Goal: Task Accomplishment & Management: Complete application form

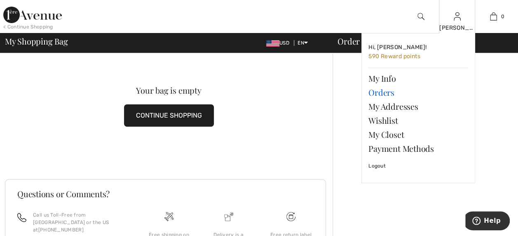
click at [388, 93] on link "Orders" at bounding box center [418, 92] width 100 height 14
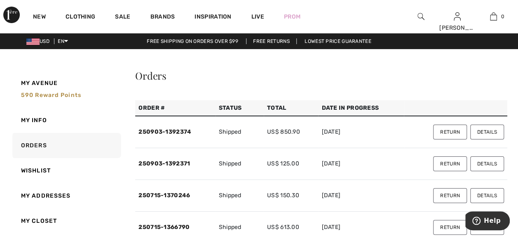
click at [445, 132] on button "Return" at bounding box center [450, 131] width 34 height 15
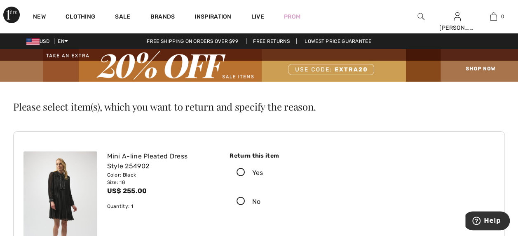
click at [241, 170] on icon at bounding box center [241, 172] width 22 height 9
click at [263, 170] on input "Yes" at bounding box center [265, 172] width 5 height 25
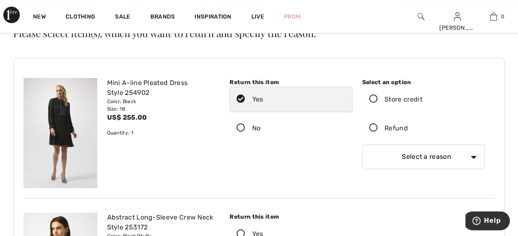
scroll to position [68, 0]
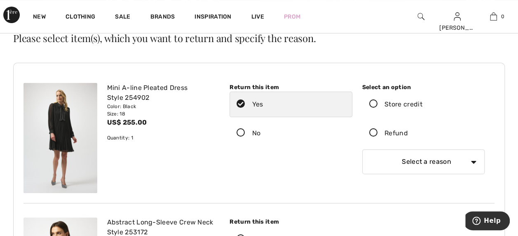
drag, startPoint x: 372, startPoint y: 133, endPoint x: 346, endPoint y: 133, distance: 26.4
click at [371, 133] on icon at bounding box center [374, 133] width 22 height 9
click at [408, 133] on input "Refund" at bounding box center [410, 133] width 5 height 25
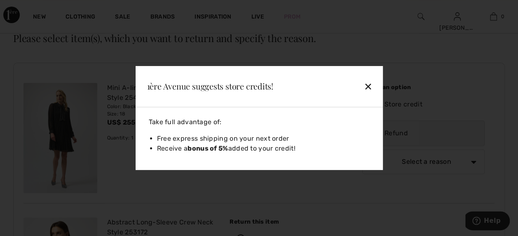
click at [369, 87] on div "✕" at bounding box center [350, 85] width 54 height 17
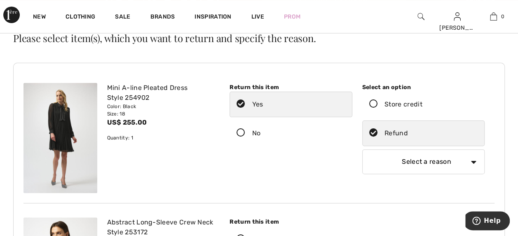
click at [473, 161] on select "Select a reason I received the wrong product or size My order arrived too late …" at bounding box center [423, 161] width 122 height 25
select select "other"
click at [362, 149] on select "Select a reason I received the wrong product or size My order arrived too late …" at bounding box center [423, 161] width 122 height 25
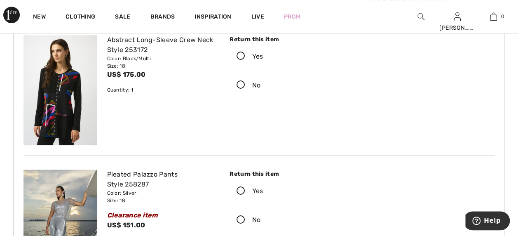
scroll to position [316, 0]
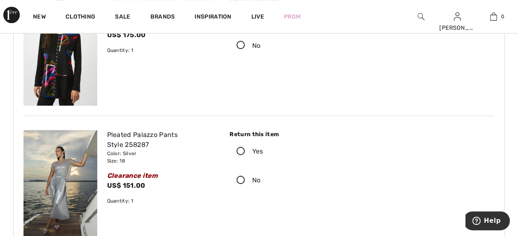
type input "The dress didn't fit well."
click at [241, 176] on icon at bounding box center [241, 180] width 22 height 9
click at [260, 169] on input "No" at bounding box center [262, 180] width 5 height 25
radio input "true"
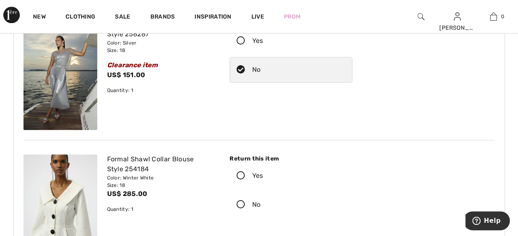
scroll to position [439, 0]
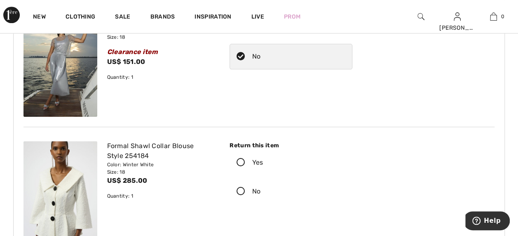
drag, startPoint x: 241, startPoint y: 152, endPoint x: 245, endPoint y: 152, distance: 4.5
click at [242, 158] on icon at bounding box center [241, 162] width 22 height 9
click at [263, 152] on input "Yes" at bounding box center [265, 162] width 5 height 25
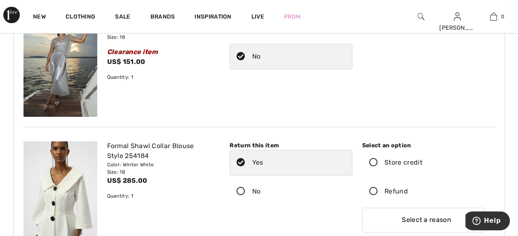
scroll to position [480, 0]
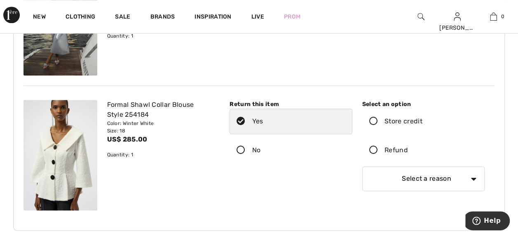
click at [373, 146] on icon at bounding box center [374, 150] width 22 height 9
click at [408, 138] on input "Refund" at bounding box center [410, 150] width 5 height 25
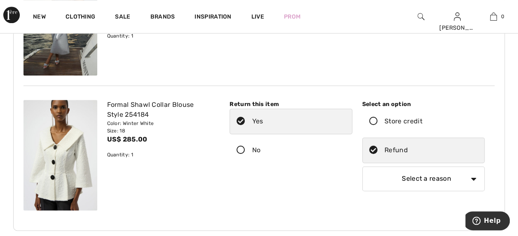
click at [473, 167] on select "Select a reason I received the wrong product or size My order arrived too late …" at bounding box center [423, 178] width 122 height 25
select select "other"
click at [362, 166] on select "Select a reason I received the wrong product or size My order arrived too late …" at bounding box center [423, 178] width 122 height 25
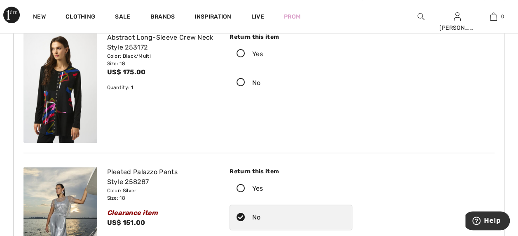
scroll to position [233, 0]
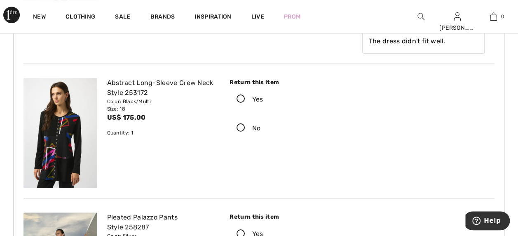
type input "This size is too small for me."
drag, startPoint x: 241, startPoint y: 113, endPoint x: 268, endPoint y: 114, distance: 27.2
click at [241, 124] on icon at bounding box center [241, 128] width 22 height 9
click at [260, 116] on input "No" at bounding box center [262, 128] width 5 height 25
radio input "true"
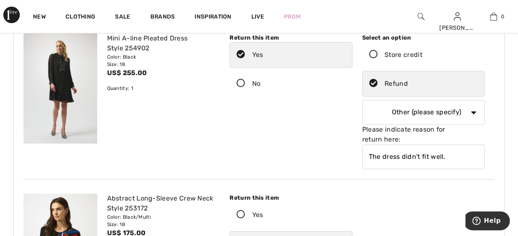
scroll to position [110, 0]
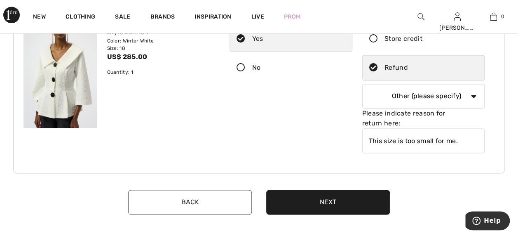
click at [337, 189] on button "Next" at bounding box center [328, 201] width 124 height 25
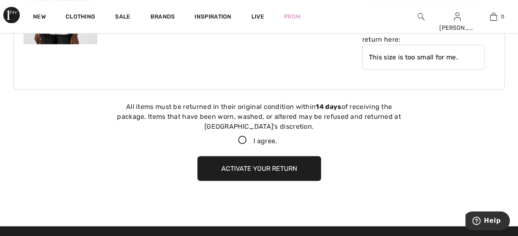
scroll to position [677, 0]
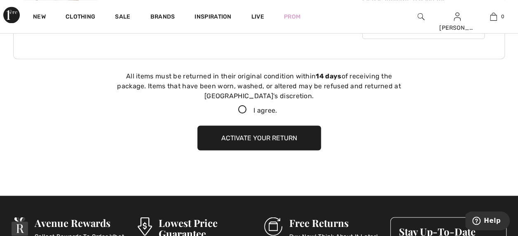
click at [240, 105] on icon at bounding box center [243, 109] width 22 height 9
click at [277, 107] on input "I agree." at bounding box center [279, 109] width 5 height 5
checkbox input "true"
drag, startPoint x: 264, startPoint y: 113, endPoint x: 339, endPoint y: 117, distance: 75.1
click at [266, 125] on button "Activate your return" at bounding box center [259, 137] width 124 height 25
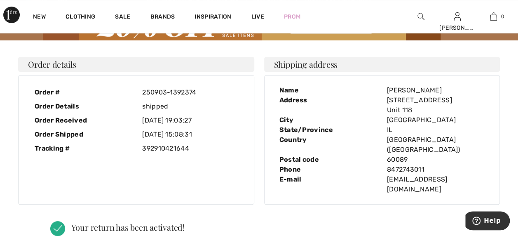
scroll to position [0, 0]
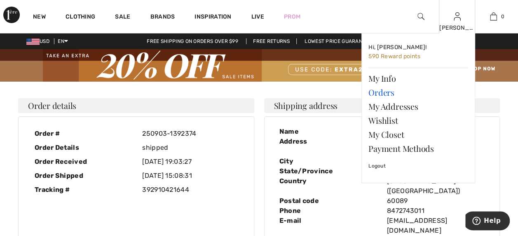
click at [385, 93] on link "Orders" at bounding box center [418, 92] width 100 height 14
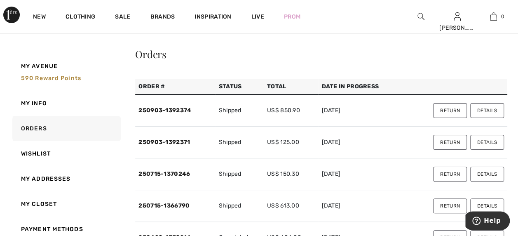
click at [450, 144] on button "Return" at bounding box center [450, 142] width 34 height 15
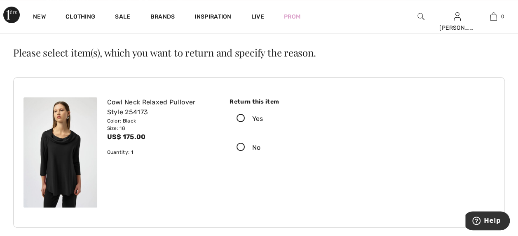
scroll to position [41, 0]
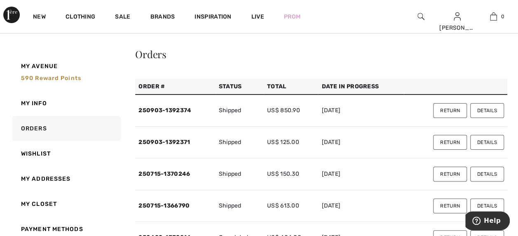
click at [493, 145] on button "Details" at bounding box center [487, 142] width 34 height 15
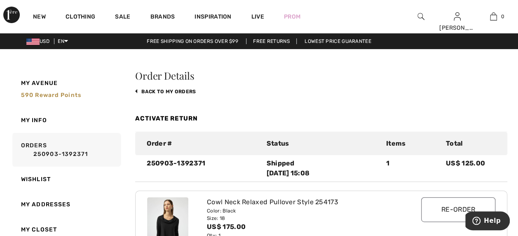
click at [423, 18] on img at bounding box center [420, 17] width 7 height 10
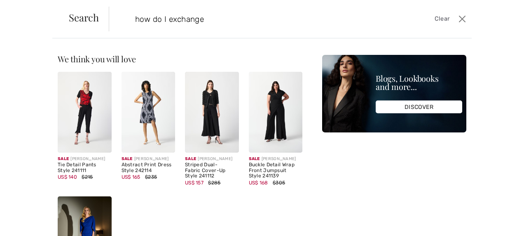
type input "how do I exchange"
click at [462, 19] on button "Close" at bounding box center [462, 18] width 12 height 13
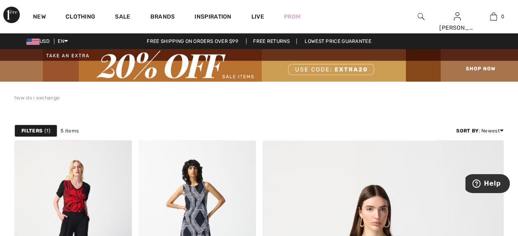
click at [424, 15] on div at bounding box center [420, 16] width 36 height 33
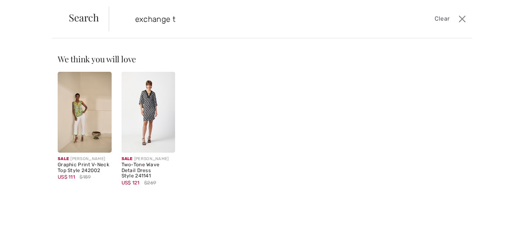
type input "exchange"
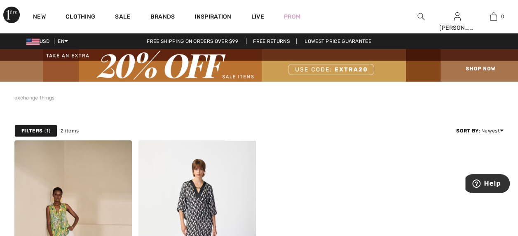
click at [420, 11] on div at bounding box center [420, 16] width 36 height 33
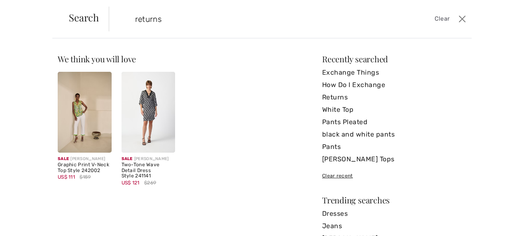
type input "returns"
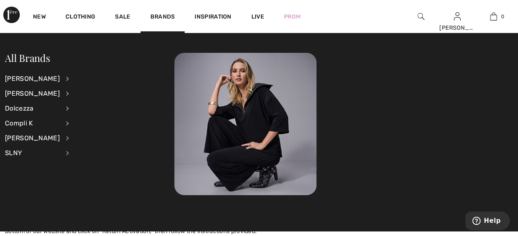
click at [421, 21] on img at bounding box center [420, 17] width 7 height 10
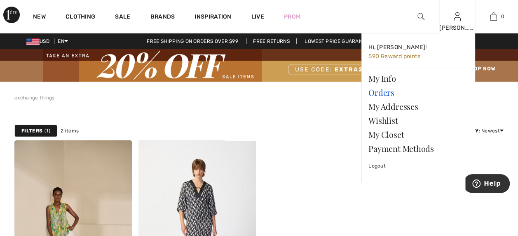
click at [378, 91] on link "Orders" at bounding box center [418, 92] width 100 height 14
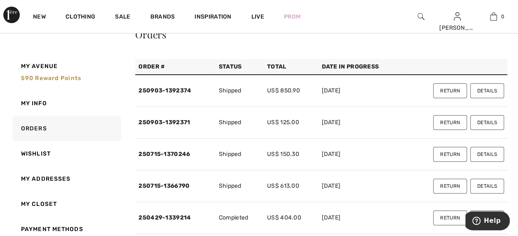
scroll to position [41, 0]
click at [451, 123] on button "Return" at bounding box center [450, 122] width 34 height 15
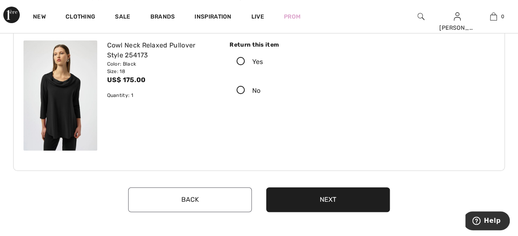
scroll to position [124, 0]
